Goal: Communication & Community: Participate in discussion

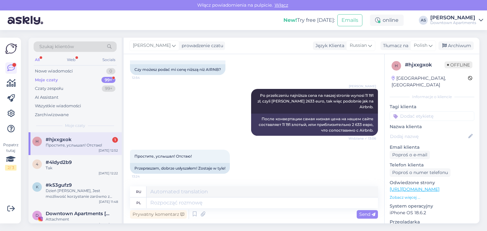
scroll to position [752, 0]
click at [72, 162] on div "#4ldyd2b9" at bounding box center [82, 163] width 72 height 6
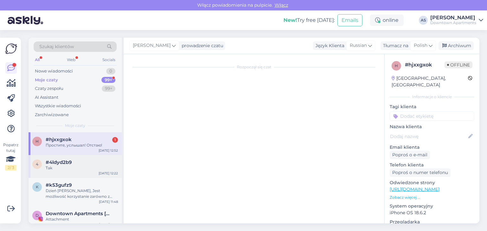
scroll to position [156, 0]
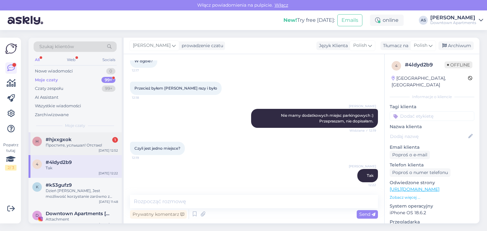
click at [74, 141] on div "#hjxxgxok 1" at bounding box center [82, 140] width 72 height 6
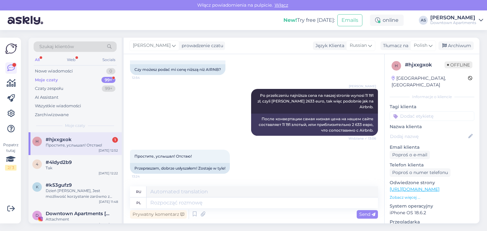
scroll to position [752, 0]
click at [426, 45] on span "Polish" at bounding box center [421, 45] width 14 height 7
drag, startPoint x: 398, startPoint y: 56, endPoint x: 352, endPoint y: 56, distance: 46.0
click at [354, 57] on div "[PERSON_NAME] prowadzenie czatu Język Klienta Russian Tłumacz na Polish pol Pol…" at bounding box center [302, 131] width 356 height 186
click at [415, 42] on div "Polish" at bounding box center [423, 46] width 26 height 10
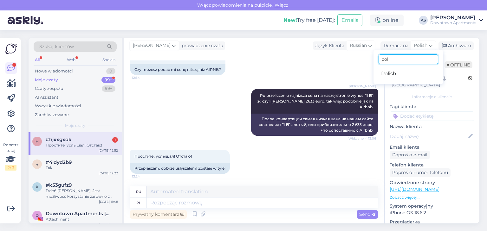
click at [385, 61] on input "pol" at bounding box center [408, 60] width 60 height 10
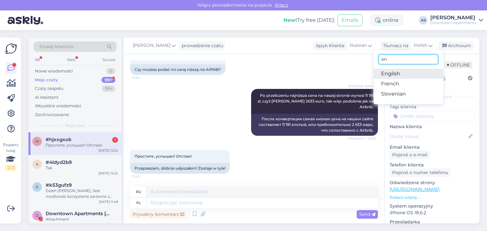
type input "en"
click at [385, 74] on link "English" at bounding box center [408, 74] width 70 height 10
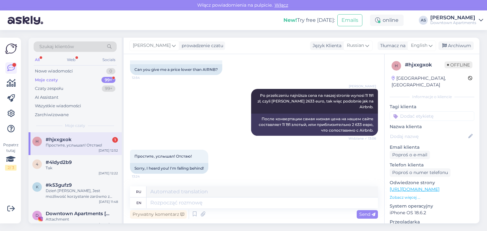
click at [109, 143] on div "Простите, услышал! Отстаю!" at bounding box center [82, 146] width 72 height 6
